Goal: Information Seeking & Learning: Learn about a topic

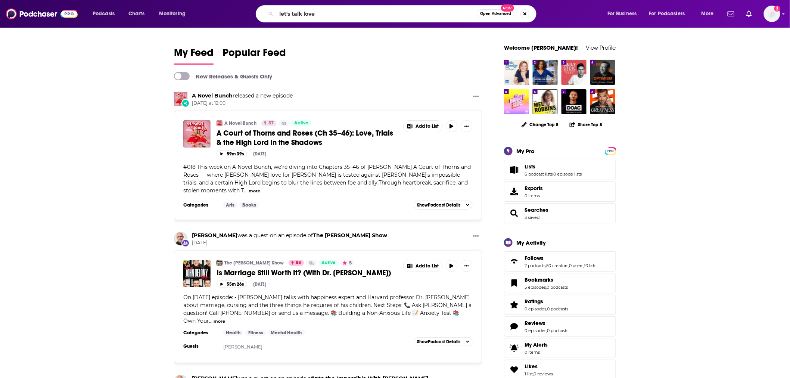
type input "let's talk love"
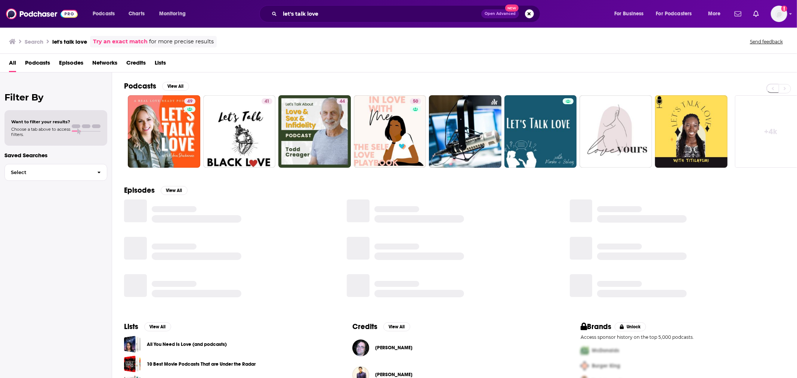
click at [184, 95] on div "Podcasts View All" at bounding box center [460, 88] width 673 height 14
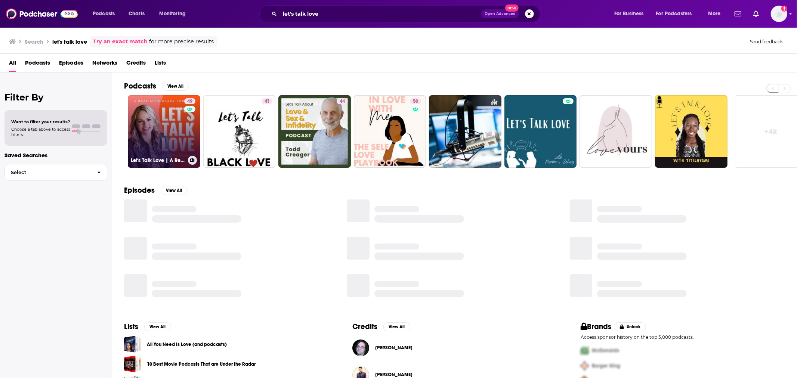
click at [181, 113] on link "49 Let's Talk Love | A Real Love Ready Podcast" at bounding box center [164, 131] width 72 height 72
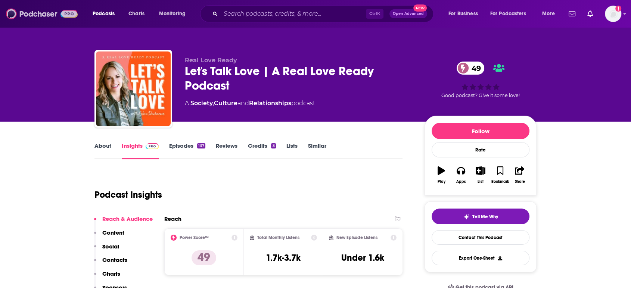
click at [22, 18] on img at bounding box center [42, 14] width 72 height 14
